Goal: Task Accomplishment & Management: Complete application form

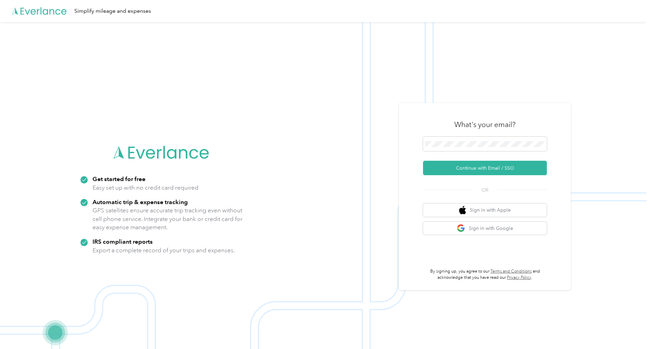
click at [522, 135] on div "What's your email?" at bounding box center [485, 124] width 124 height 24
click at [499, 172] on button "Continue with Email / SSO" at bounding box center [485, 168] width 124 height 14
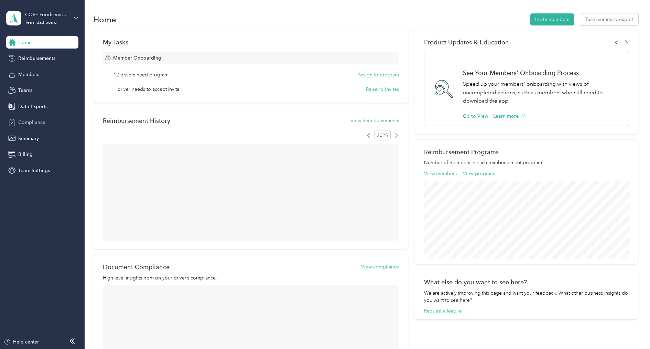
click at [31, 127] on div "Compliance" at bounding box center [42, 122] width 72 height 12
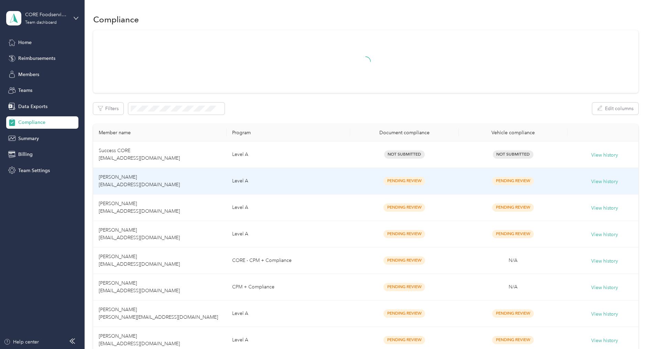
click at [160, 176] on td "[PERSON_NAME] [EMAIL_ADDRESS][DOMAIN_NAME]" at bounding box center [159, 181] width 133 height 26
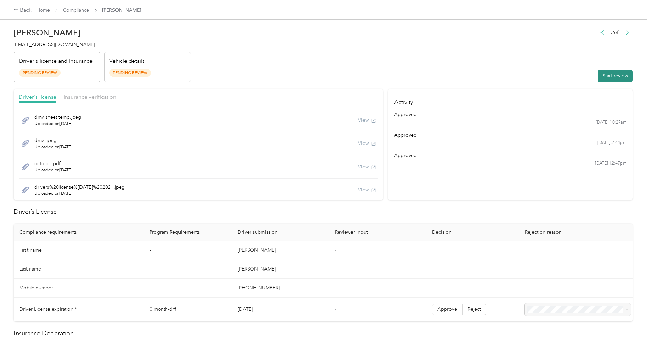
click at [614, 74] on button "Start review" at bounding box center [615, 76] width 35 height 12
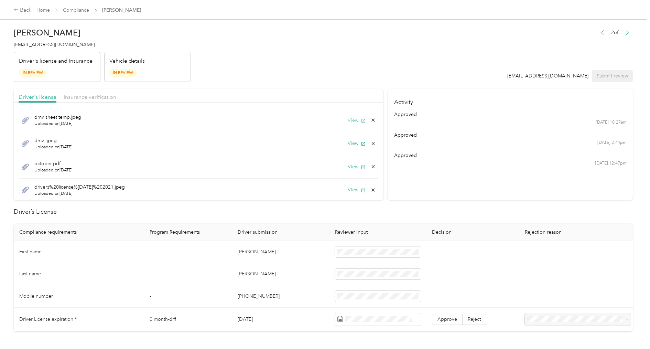
click at [358, 121] on button "View" at bounding box center [357, 120] width 18 height 7
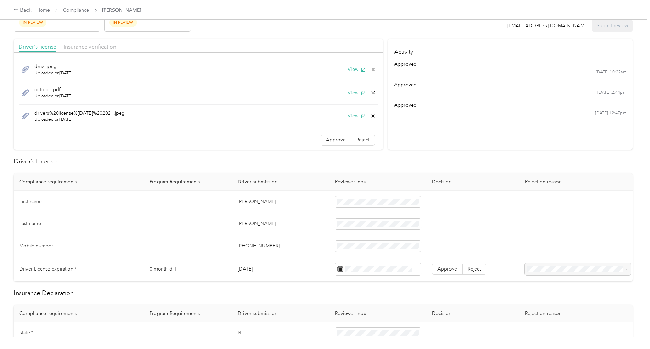
scroll to position [52, 0]
click at [401, 171] on icon at bounding box center [401, 172] width 7 height 7
click at [403, 196] on div "4" at bounding box center [404, 196] width 9 height 9
click at [456, 271] on label "Approve" at bounding box center [447, 267] width 31 height 11
click at [373, 89] on icon at bounding box center [373, 91] width 6 height 6
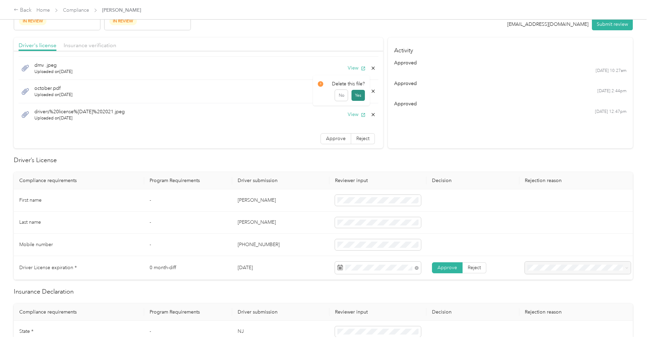
click at [362, 93] on button "Yes" at bounding box center [357, 95] width 13 height 11
click at [375, 90] on icon at bounding box center [373, 91] width 6 height 6
click at [357, 95] on button "Yes" at bounding box center [357, 95] width 13 height 11
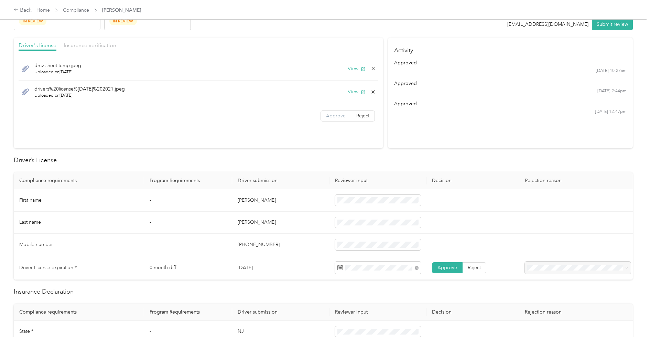
click at [340, 114] on span "Approve" at bounding box center [336, 116] width 20 height 6
click at [102, 46] on span "Insurance verification" at bounding box center [90, 45] width 53 height 7
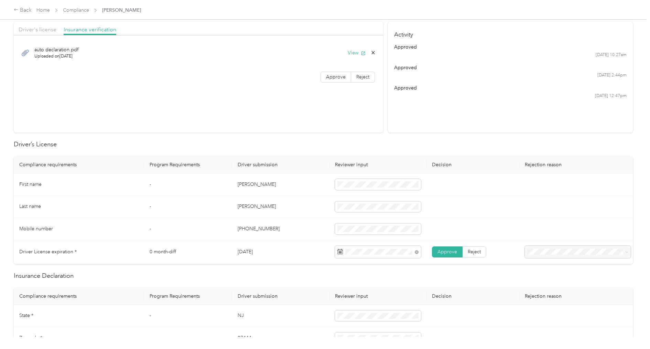
scroll to position [74, 0]
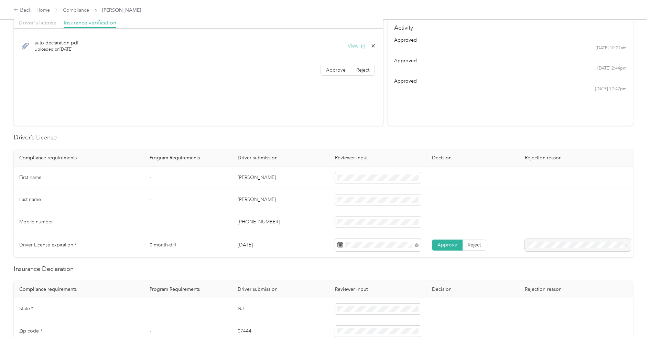
click at [358, 46] on button "View" at bounding box center [357, 45] width 18 height 7
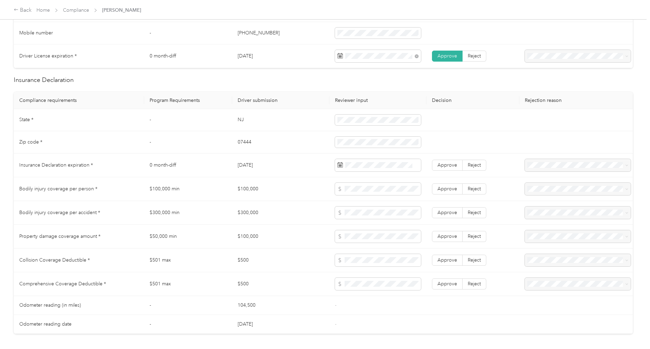
scroll to position [267, 0]
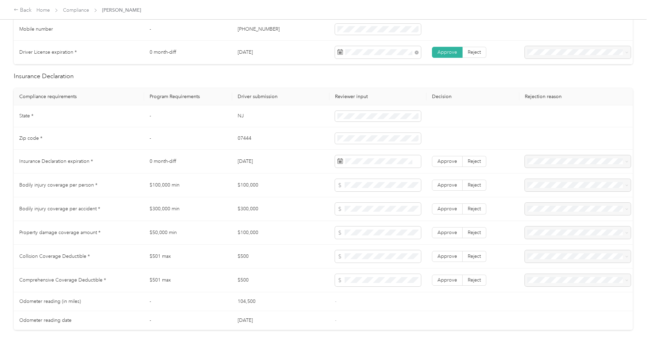
click at [296, 145] on td "07444" at bounding box center [280, 138] width 97 height 22
click at [402, 196] on icon at bounding box center [401, 199] width 7 height 7
click at [361, 253] on div "20" at bounding box center [360, 255] width 9 height 9
click at [445, 159] on span "Approve" at bounding box center [447, 161] width 20 height 6
click at [310, 285] on td "$500" at bounding box center [280, 280] width 97 height 24
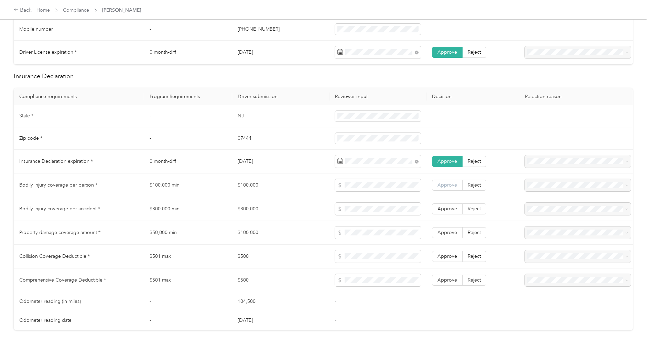
click at [446, 183] on span "Approve" at bounding box center [447, 185] width 20 height 6
click at [445, 206] on span "Approve" at bounding box center [447, 209] width 20 height 6
click at [445, 230] on span "Approve" at bounding box center [447, 232] width 20 height 6
click at [445, 251] on label "Approve" at bounding box center [447, 256] width 31 height 11
click at [445, 285] on td "Approve Reject" at bounding box center [472, 280] width 93 height 24
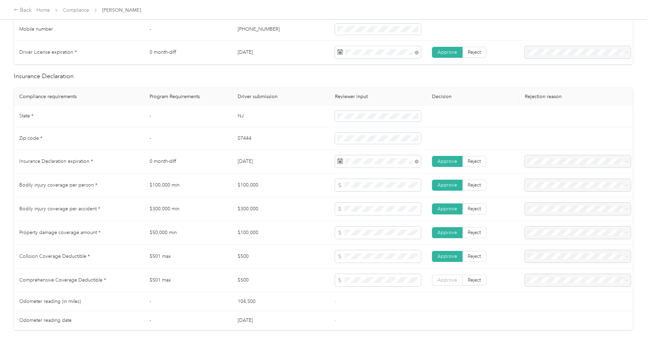
click at [447, 277] on span "Approve" at bounding box center [447, 280] width 20 height 6
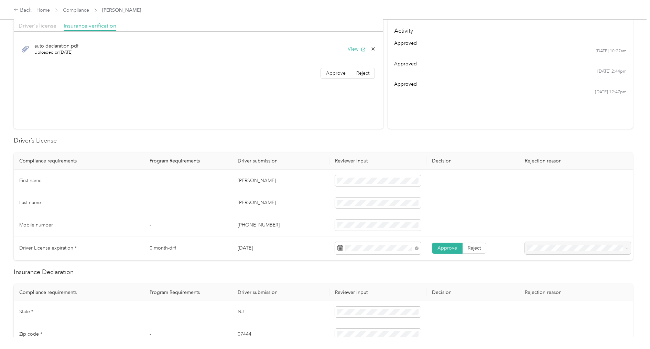
scroll to position [9, 0]
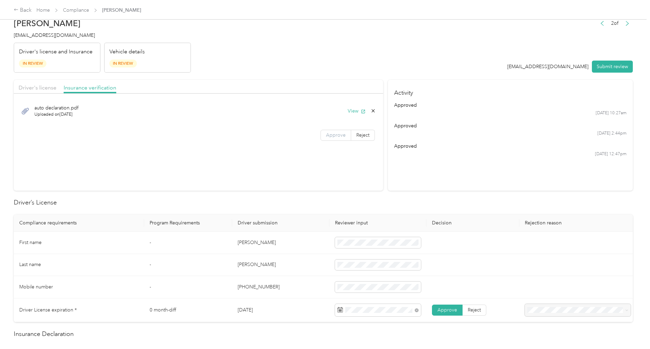
click at [336, 133] on span "Approve" at bounding box center [336, 135] width 20 height 6
click at [50, 85] on span "Driver's license" at bounding box center [38, 87] width 38 height 7
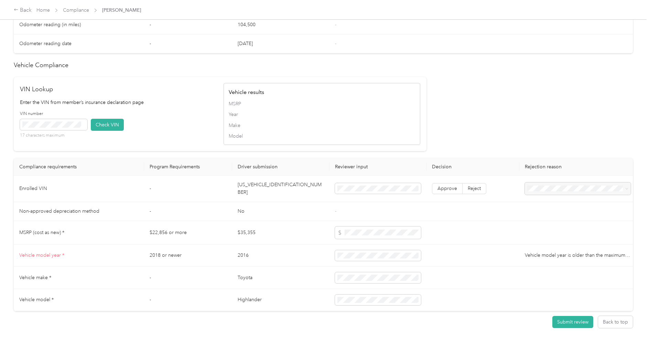
scroll to position [561, 0]
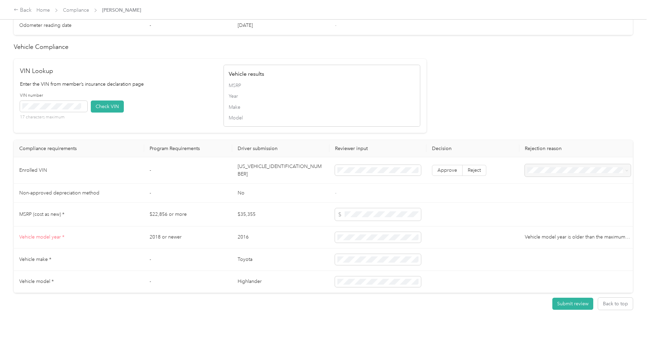
click at [256, 165] on td "[US_VEHICLE_IDENTIFICATION_NUMBER]" at bounding box center [280, 170] width 97 height 26
copy td "[US_VEHICLE_IDENTIFICATION_NUMBER]"
click at [110, 103] on button "Check VIN" at bounding box center [107, 106] width 33 height 12
click at [448, 168] on span "Approve" at bounding box center [447, 171] width 20 height 6
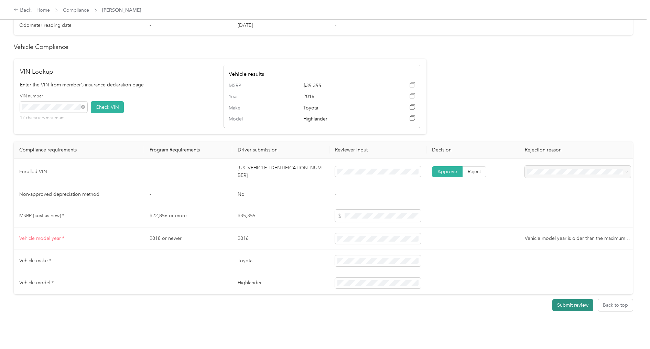
click at [578, 299] on button "Submit review" at bounding box center [572, 305] width 41 height 12
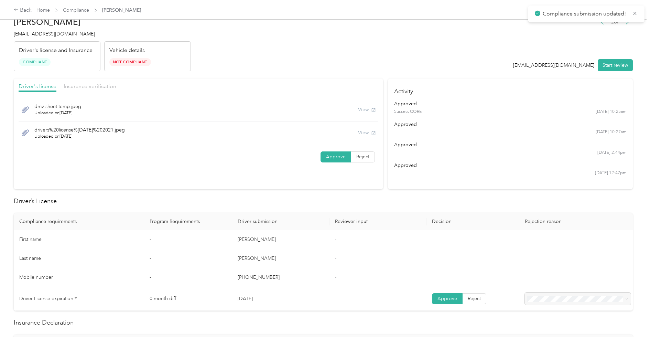
scroll to position [0, 0]
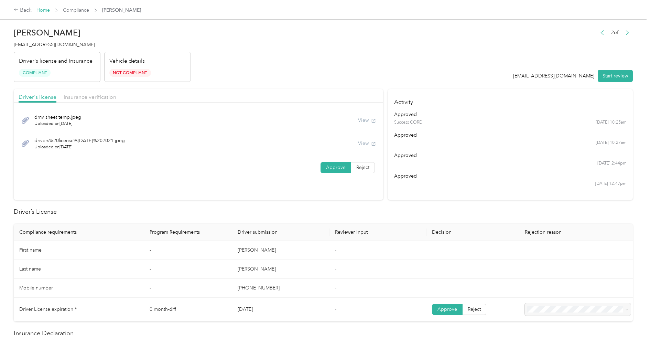
click at [46, 10] on link "Home" at bounding box center [42, 10] width 13 height 6
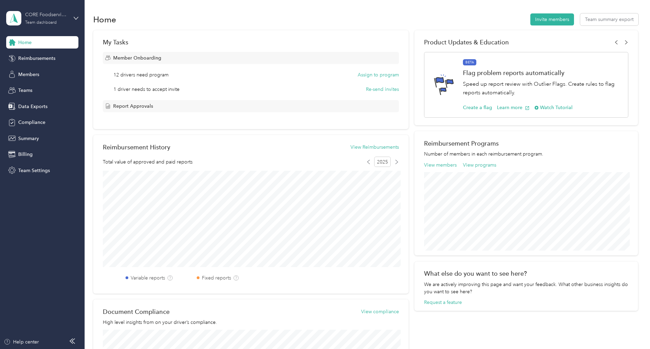
click at [44, 18] on div "CORE Foodservice (Main) Team dashboard" at bounding box center [46, 18] width 43 height 14
click at [33, 83] on div "Log out" at bounding box center [78, 86] width 135 height 12
